Goal: Check status: Check status

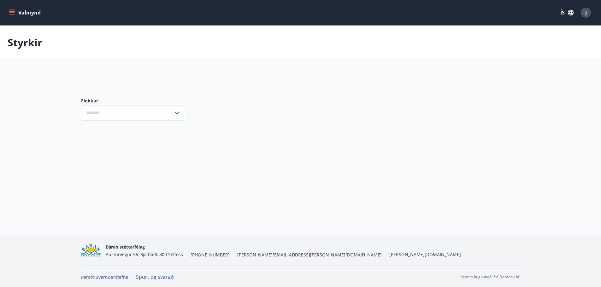
type input "***"
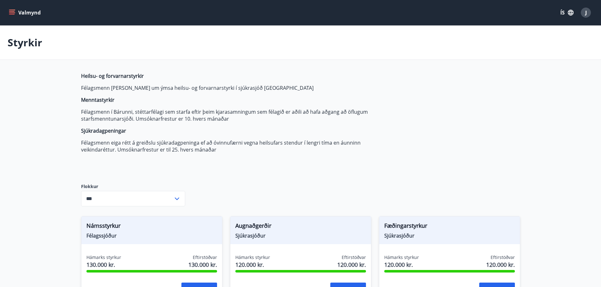
click at [12, 12] on icon "menu" at bounding box center [12, 12] width 6 height 6
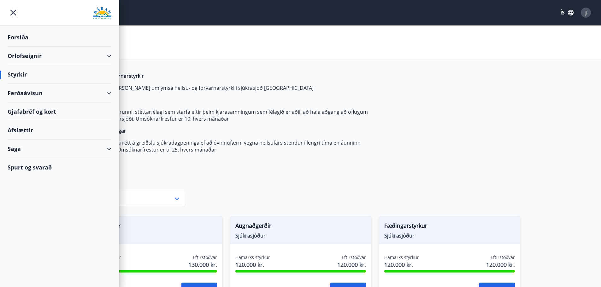
click at [21, 150] on div "Saga" at bounding box center [60, 149] width 104 height 19
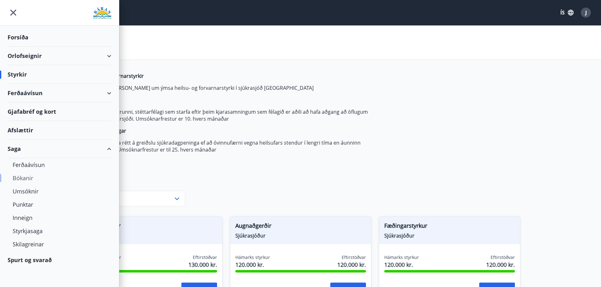
click at [36, 176] on div "Bókanir" at bounding box center [60, 178] width 94 height 13
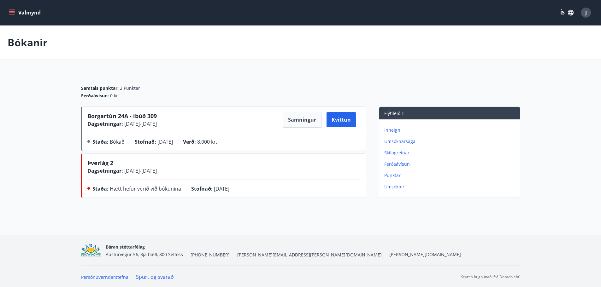
click at [388, 143] on p "Umsóknarsaga" at bounding box center [450, 141] width 133 height 6
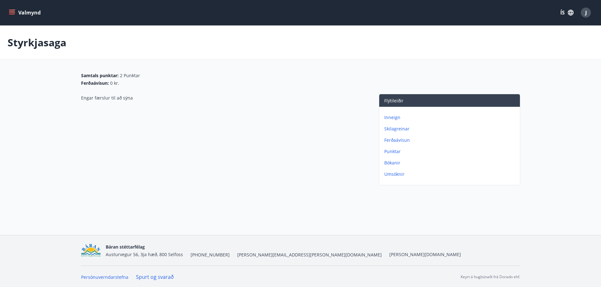
click at [388, 161] on p "Bókanir" at bounding box center [450, 163] width 133 height 6
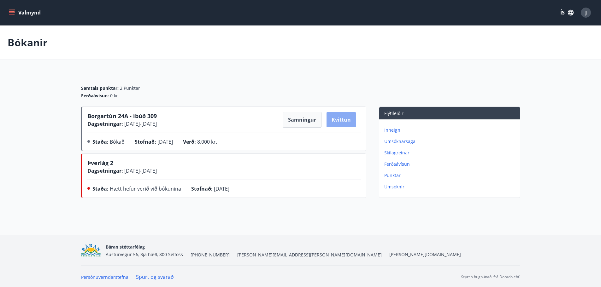
click at [336, 119] on button "Kvittun" at bounding box center [341, 119] width 29 height 15
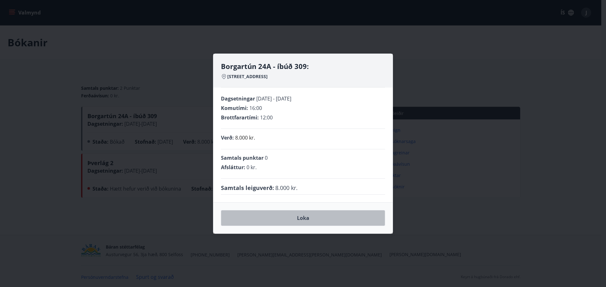
drag, startPoint x: 287, startPoint y: 225, endPoint x: 289, endPoint y: 221, distance: 4.4
click at [287, 225] on button "Loka" at bounding box center [303, 218] width 164 height 16
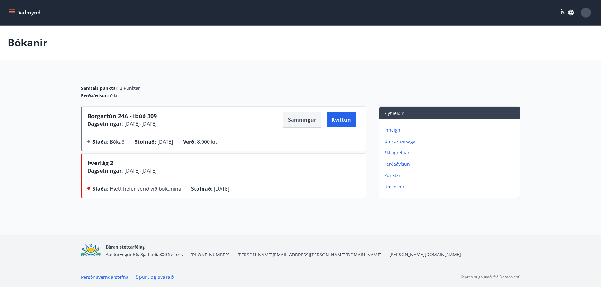
click at [305, 119] on button "Samningur" at bounding box center [302, 120] width 39 height 16
click at [259, 85] on div "Samtals punktar : 2 Punktar" at bounding box center [300, 88] width 439 height 6
click at [490, 67] on main "Bókanir Samtals punktar : 2 Punktar Ferðaávísun : 0 kr. Borgartún 24A - íbúð 30…" at bounding box center [300, 113] width 601 height 175
click at [12, 12] on icon "menu" at bounding box center [12, 12] width 6 height 6
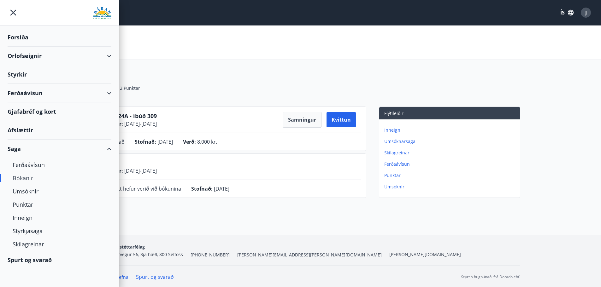
click at [393, 226] on div "Bókanir Samtals punktar : 2 Punktar Ferðaávísun : 0 kr. Borgartún 24A - íbúð 30…" at bounding box center [300, 126] width 601 height 200
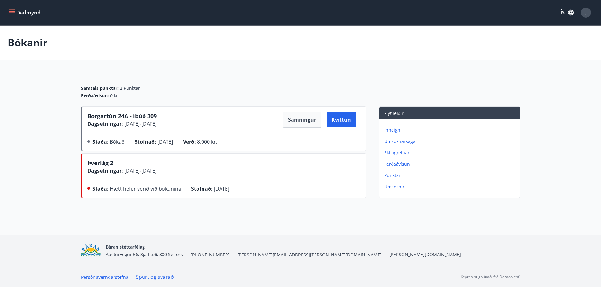
click at [121, 117] on span "Borgartún 24A - íbúð 309" at bounding box center [121, 116] width 69 height 8
click at [8, 10] on button "Valmynd" at bounding box center [26, 12] width 36 height 11
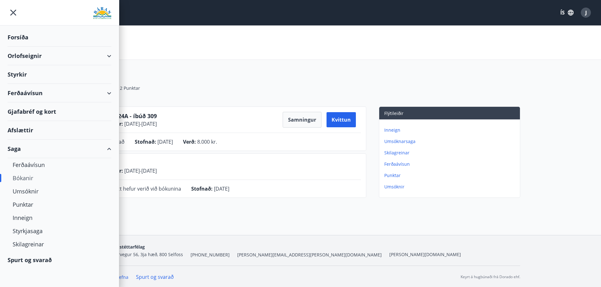
click at [31, 39] on div "Forsíða" at bounding box center [60, 37] width 104 height 19
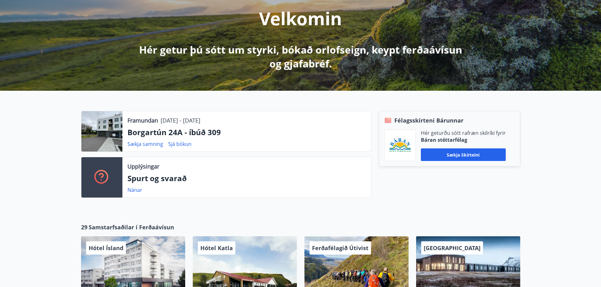
scroll to position [95, 0]
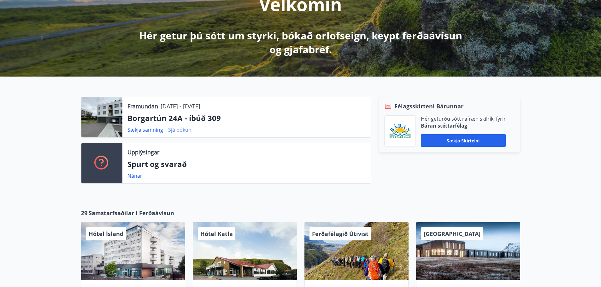
click at [184, 129] on link "Sjá bókun" at bounding box center [179, 130] width 23 height 7
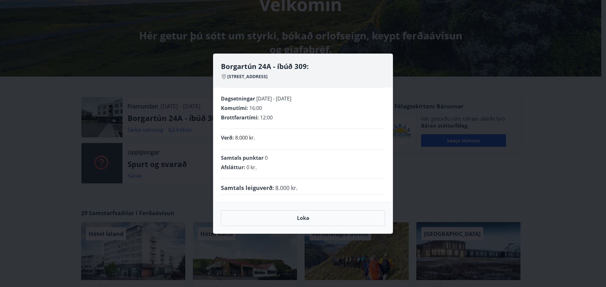
click at [85, 81] on div "Borgartún 24A - íbúð 309: [GEOGRAPHIC_DATA] 24a, 105 Reykjavík Dagsetningar [DA…" at bounding box center [303, 143] width 606 height 287
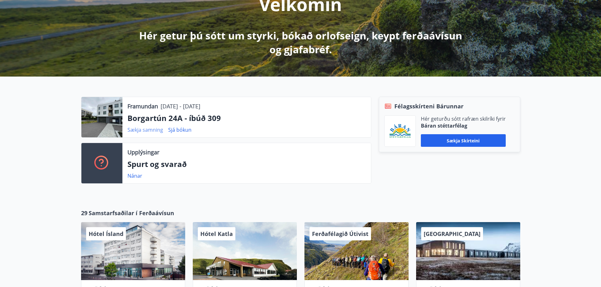
click at [149, 129] on link "Sækja samning" at bounding box center [145, 130] width 36 height 7
click at [177, 131] on link "Sjá bókun" at bounding box center [179, 130] width 23 height 7
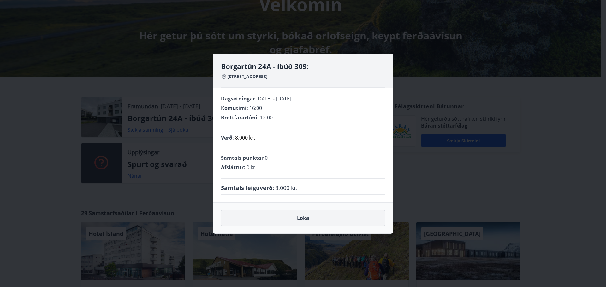
click at [309, 218] on button "Loka" at bounding box center [303, 218] width 164 height 16
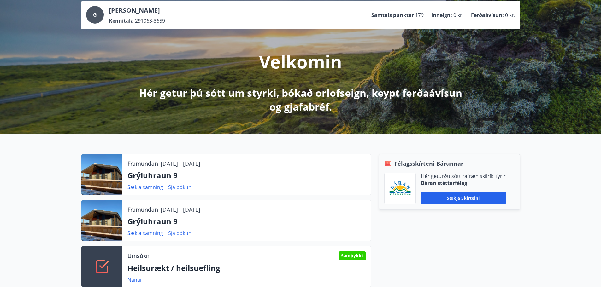
scroll to position [95, 0]
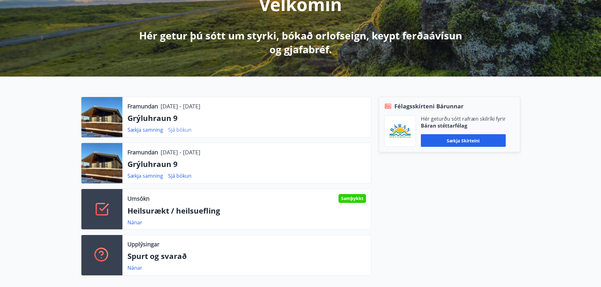
click at [182, 128] on link "Sjá bókun" at bounding box center [179, 130] width 23 height 7
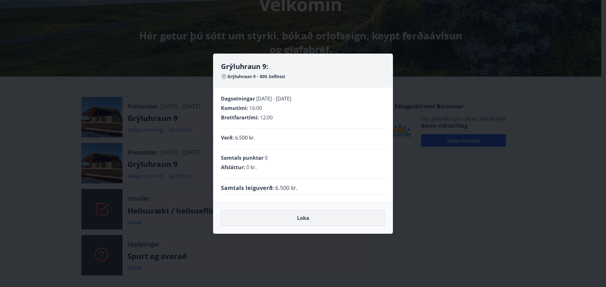
click at [303, 216] on button "Loka" at bounding box center [303, 218] width 164 height 16
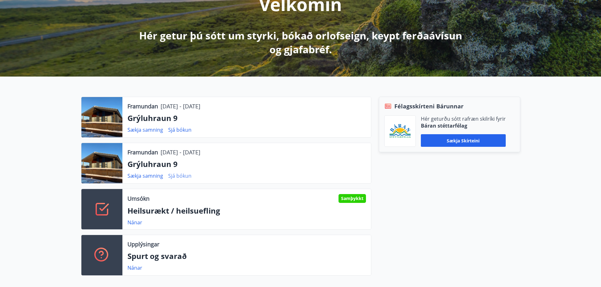
click at [183, 174] on link "Sjá bókun" at bounding box center [179, 176] width 23 height 7
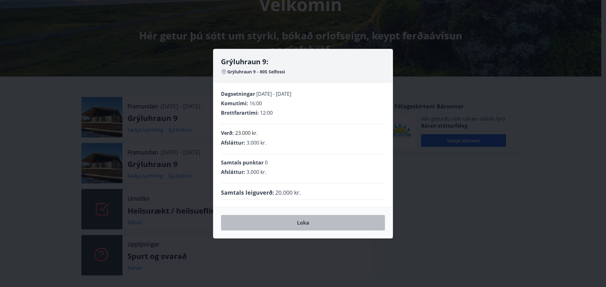
click at [307, 224] on button "Loka" at bounding box center [303, 223] width 164 height 16
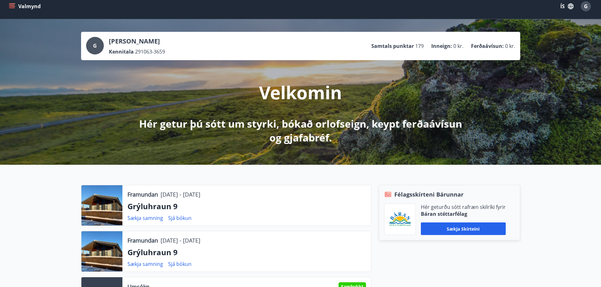
scroll to position [0, 0]
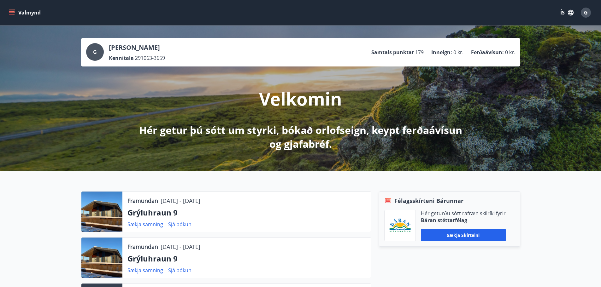
click at [11, 14] on icon "menu" at bounding box center [12, 14] width 6 height 1
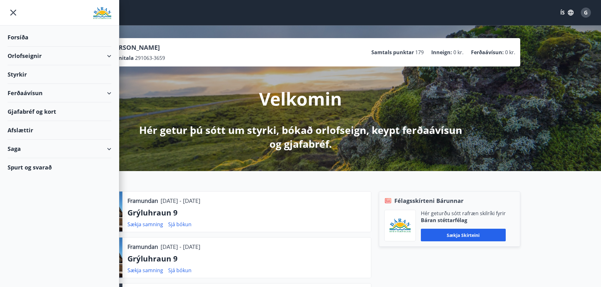
click at [20, 151] on div "Saga" at bounding box center [60, 149] width 104 height 19
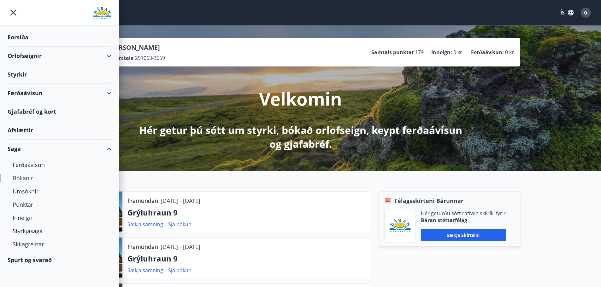
click at [31, 177] on div "Bókanir" at bounding box center [60, 178] width 94 height 13
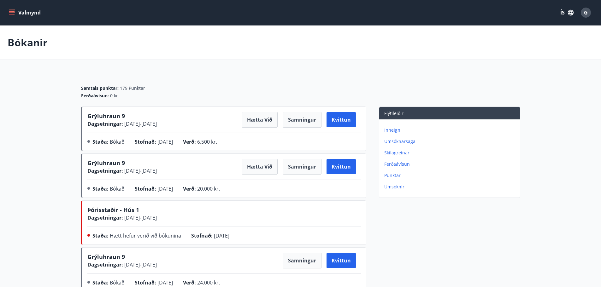
click at [553, 154] on main "Bókanir Samtals punktar : 179 Punktar Ferðaávísun : 0 kr. Grýluhraun 9 Dagsetni…" at bounding box center [300, 207] width 601 height 363
